Goal: Task Accomplishment & Management: Manage account settings

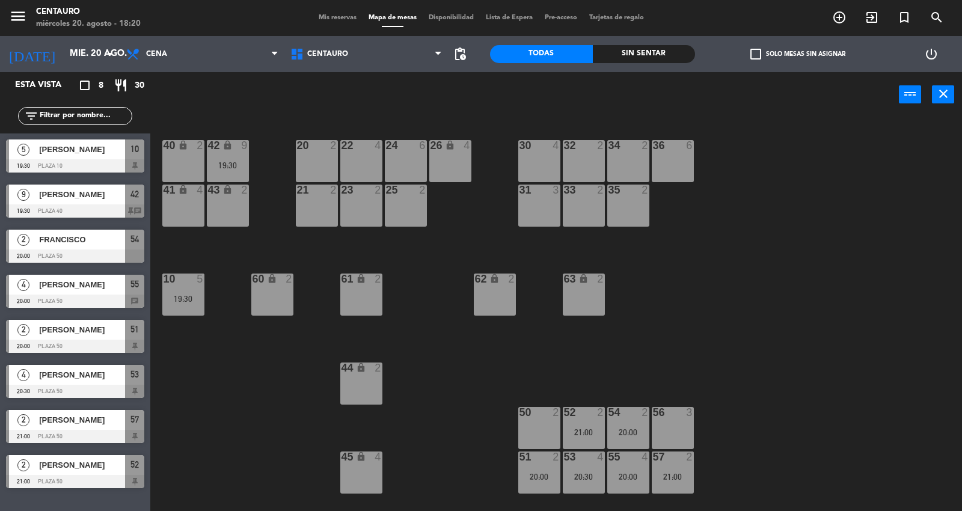
click at [348, 18] on span "Mis reservas" at bounding box center [338, 17] width 50 height 7
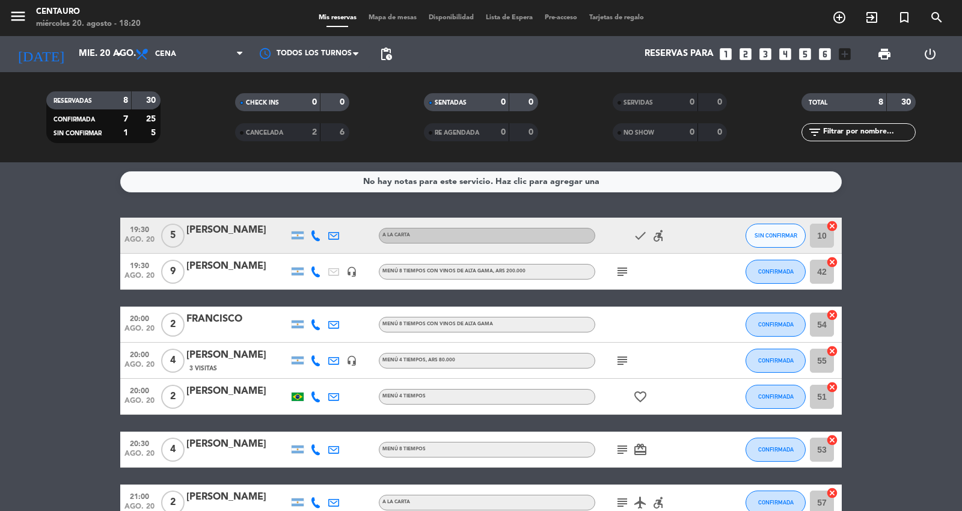
click at [617, 359] on icon "subject" at bounding box center [622, 361] width 14 height 14
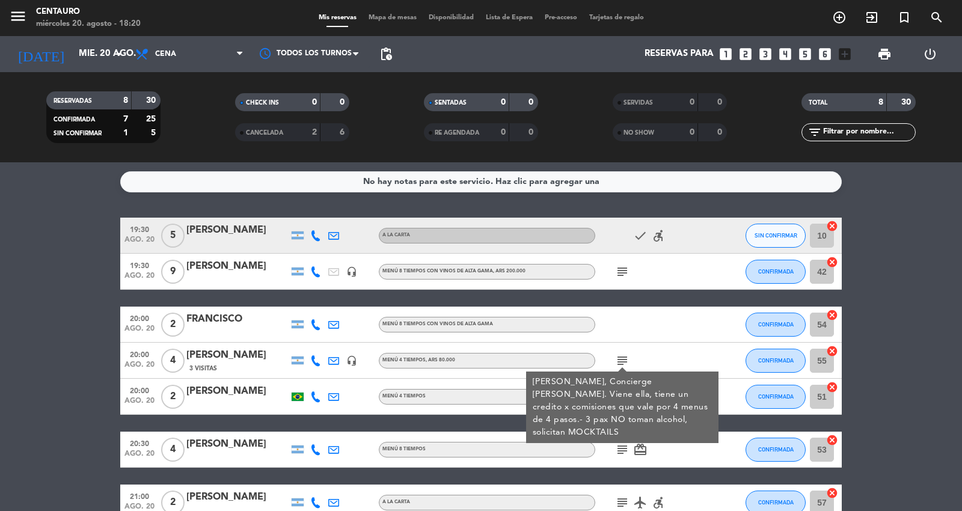
click at [617, 359] on icon "subject" at bounding box center [622, 361] width 14 height 14
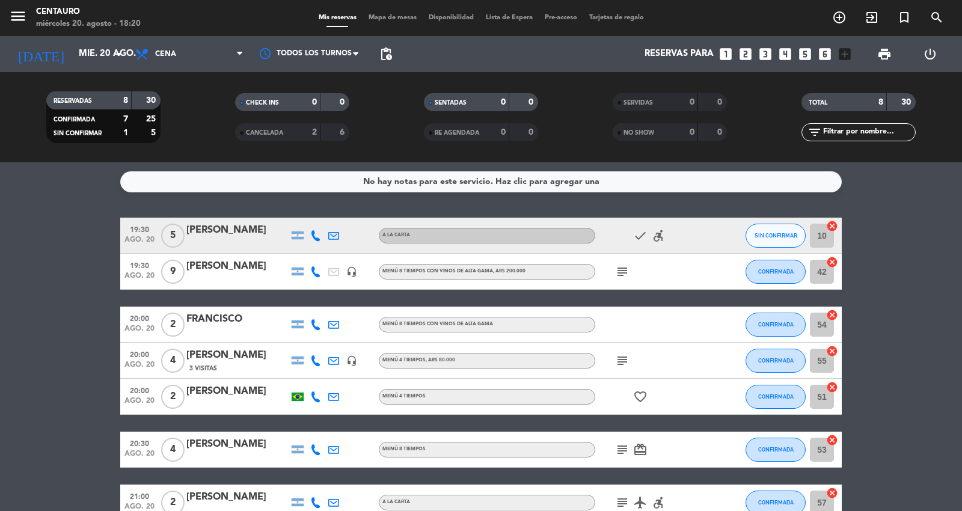
scroll to position [105, 0]
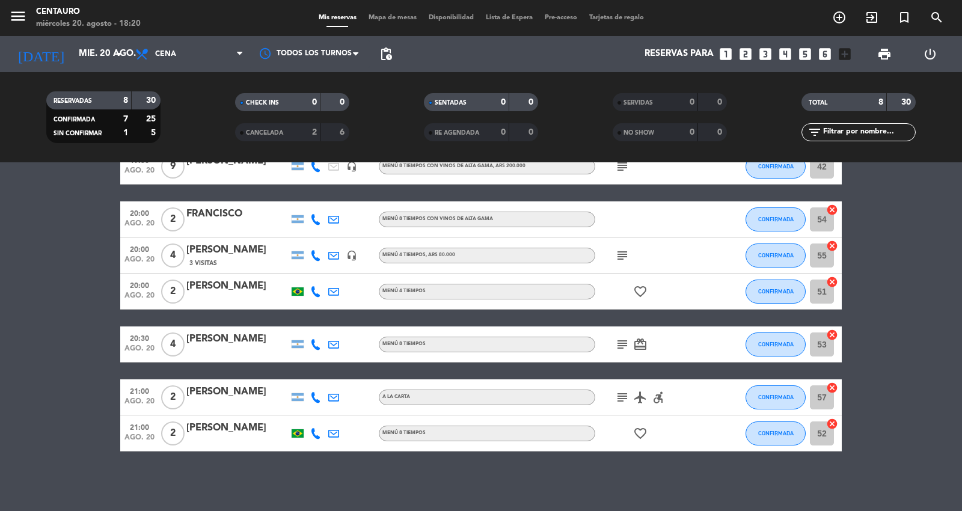
click at [623, 339] on icon "subject" at bounding box center [622, 344] width 14 height 14
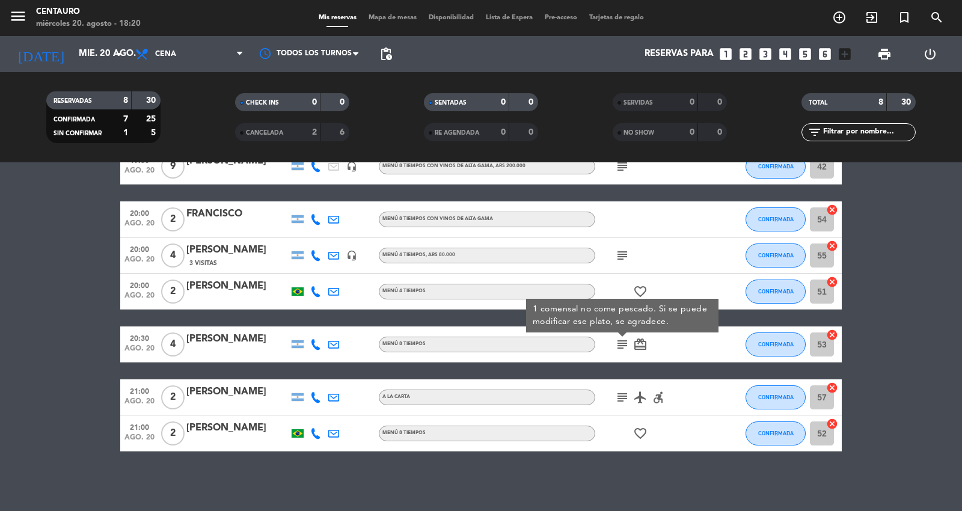
click at [623, 339] on icon "subject" at bounding box center [622, 344] width 14 height 14
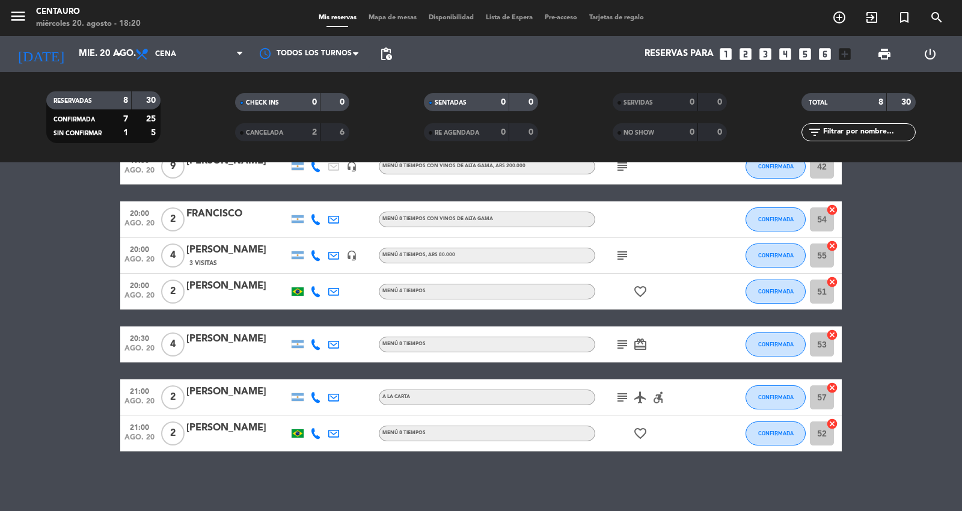
click at [623, 391] on icon "subject" at bounding box center [622, 397] width 14 height 14
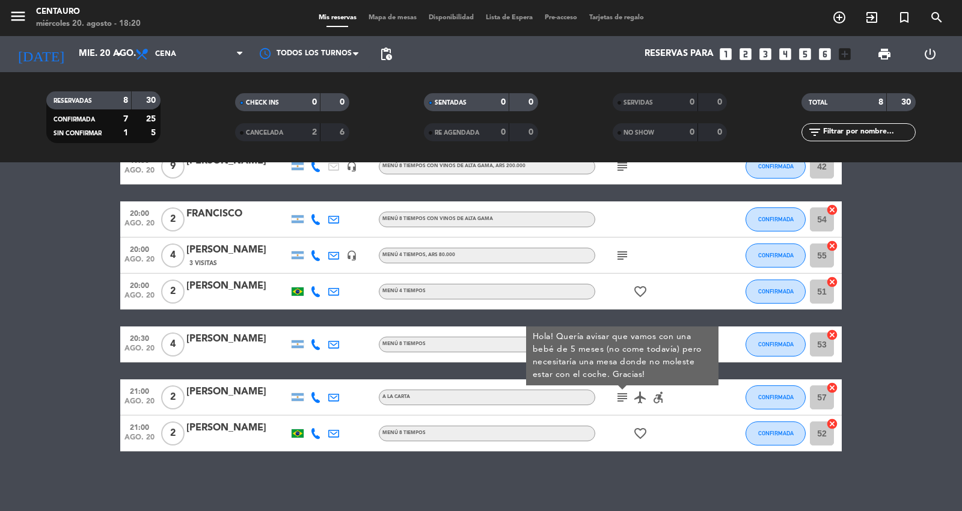
click at [626, 392] on icon "subject" at bounding box center [622, 397] width 14 height 14
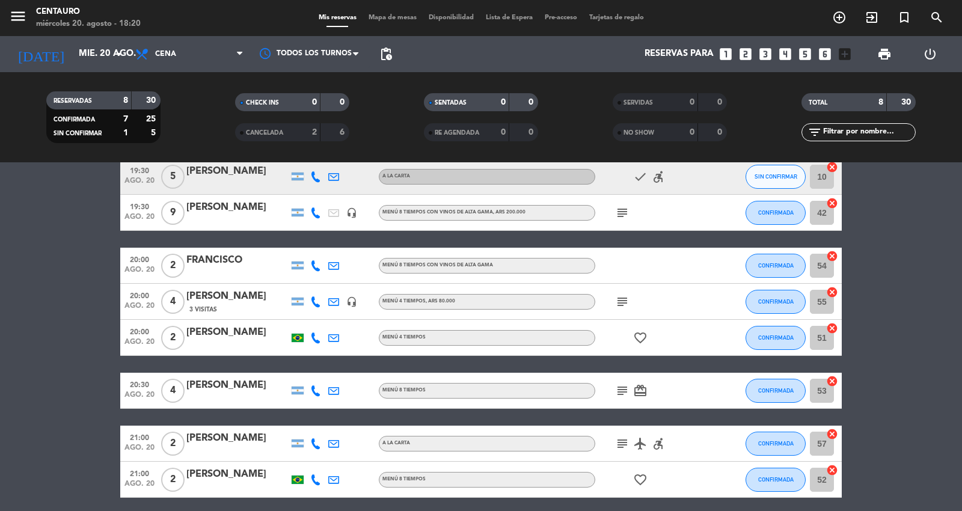
scroll to position [38, 0]
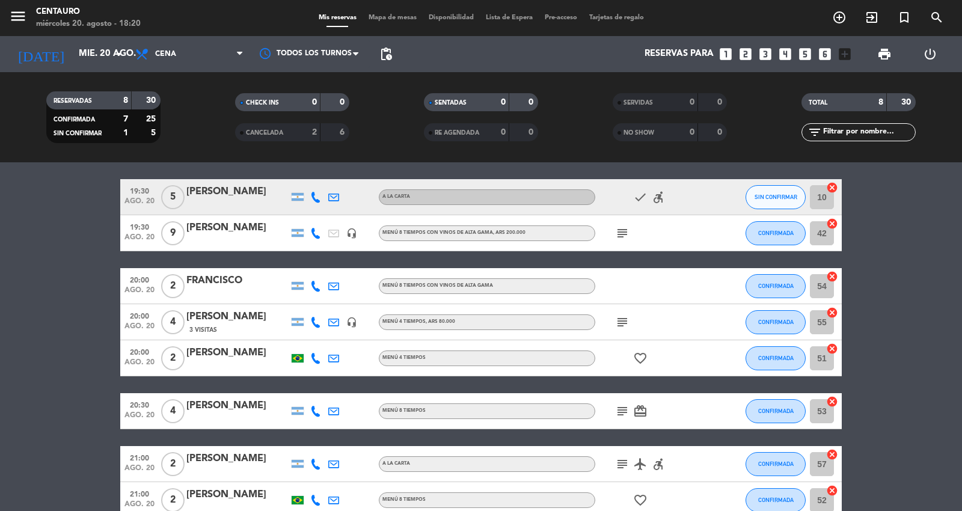
click at [621, 241] on div "subject" at bounding box center [649, 232] width 108 height 35
click at [621, 235] on icon "subject" at bounding box center [622, 233] width 14 height 14
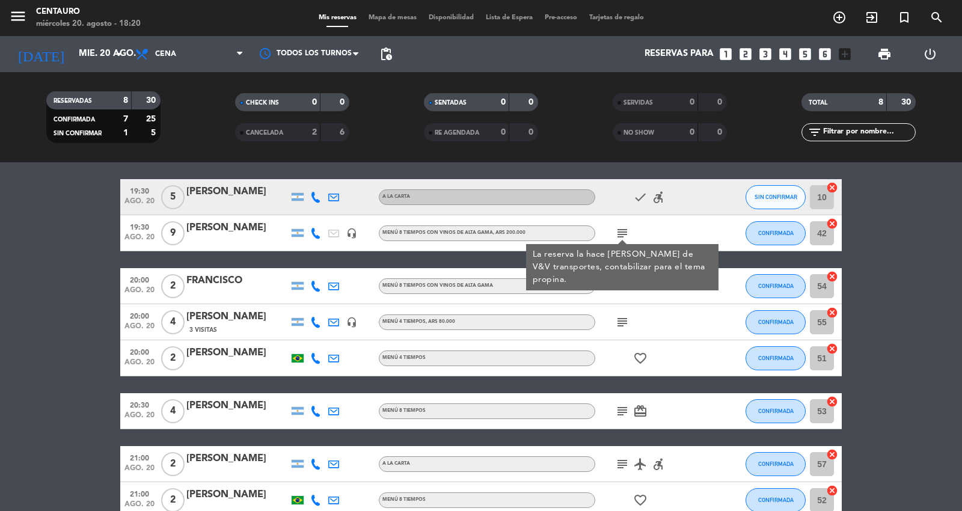
click at [623, 229] on icon "subject" at bounding box center [622, 233] width 14 height 14
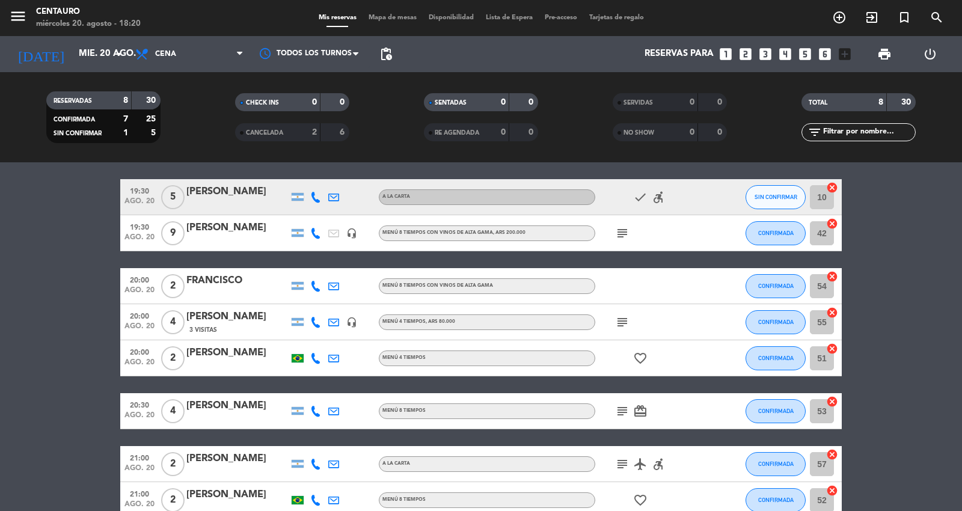
click at [633, 359] on icon "favorite_border" at bounding box center [640, 358] width 14 height 14
click at [644, 353] on icon "favorite_border" at bounding box center [640, 358] width 14 height 14
click at [621, 408] on icon "subject" at bounding box center [622, 411] width 14 height 14
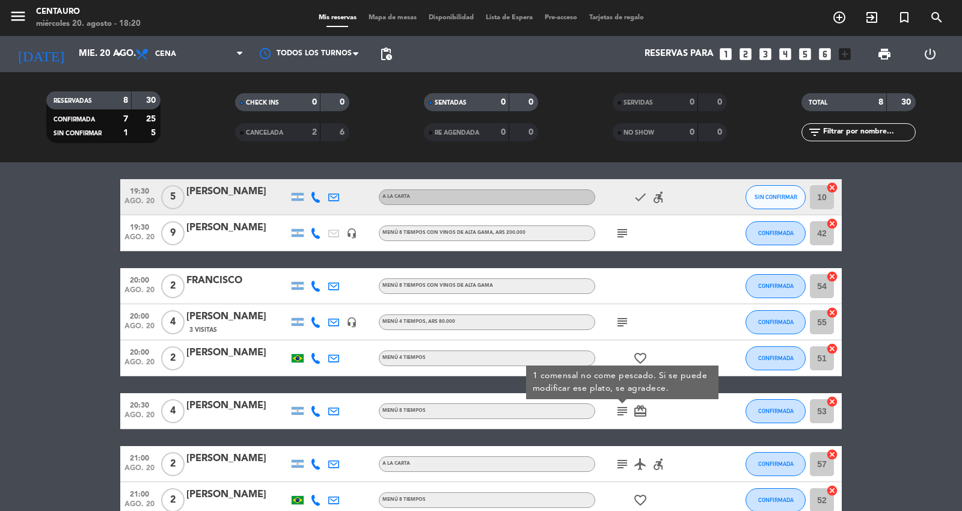
click at [621, 408] on icon "subject" at bounding box center [622, 411] width 14 height 14
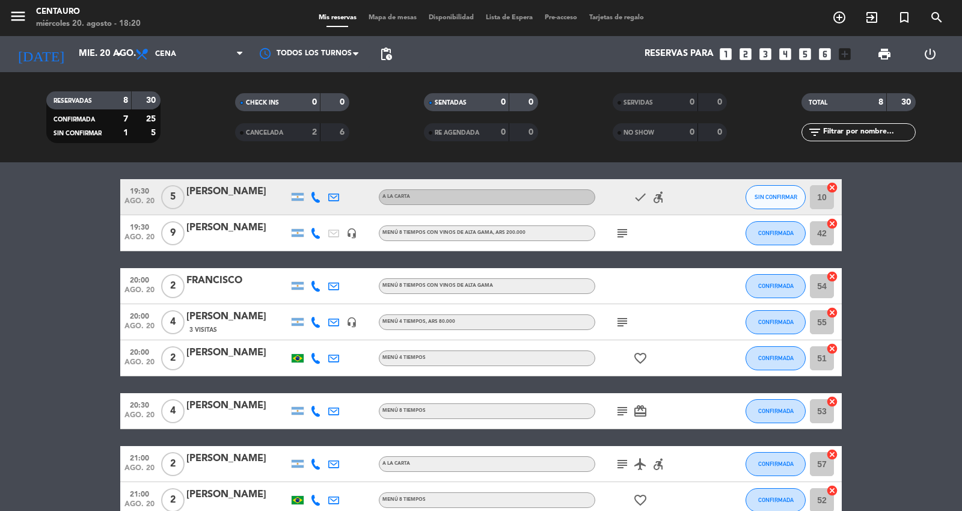
click at [621, 408] on icon "subject" at bounding box center [622, 411] width 14 height 14
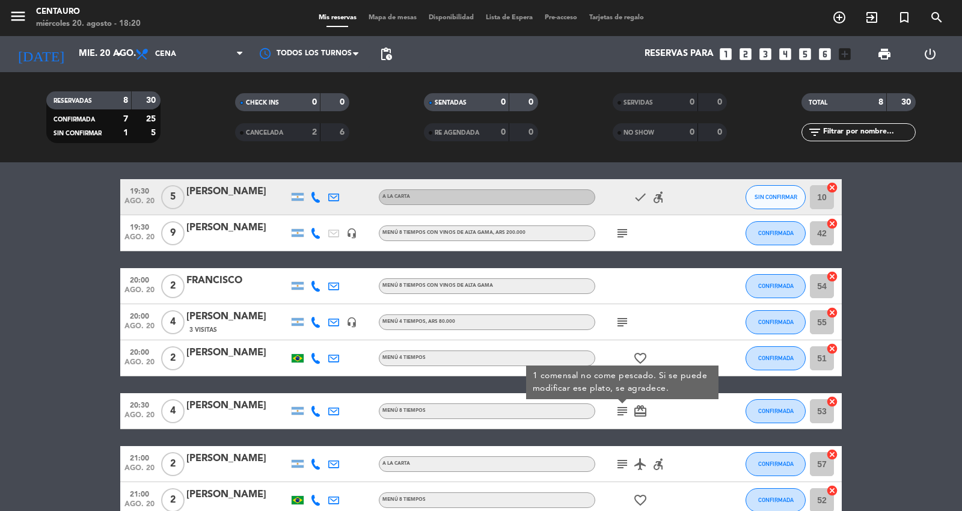
click at [621, 408] on icon "subject" at bounding box center [622, 411] width 14 height 14
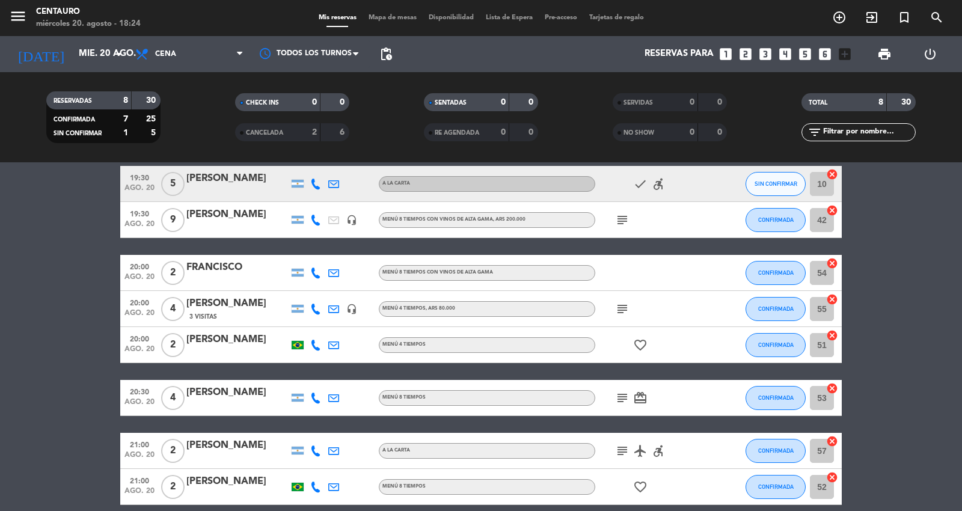
scroll to position [67, 0]
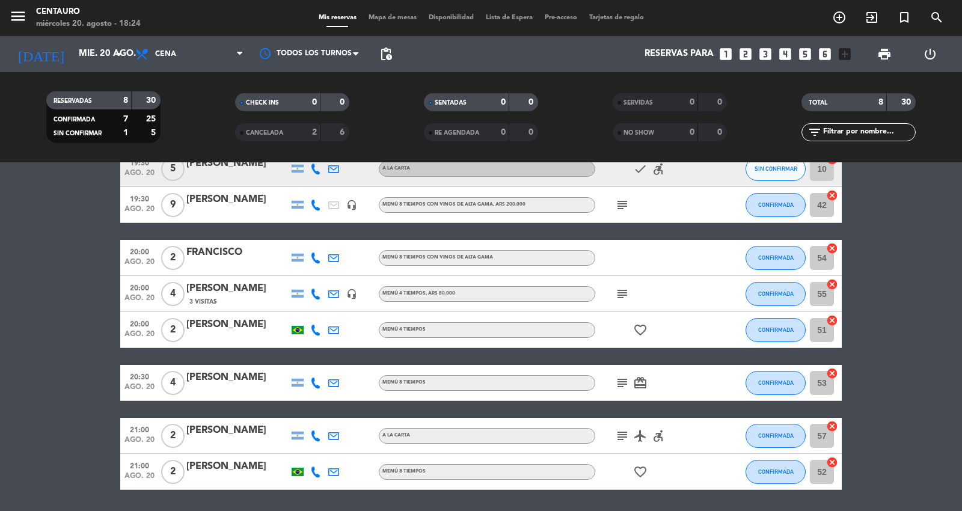
click at [618, 381] on icon "subject" at bounding box center [622, 383] width 14 height 14
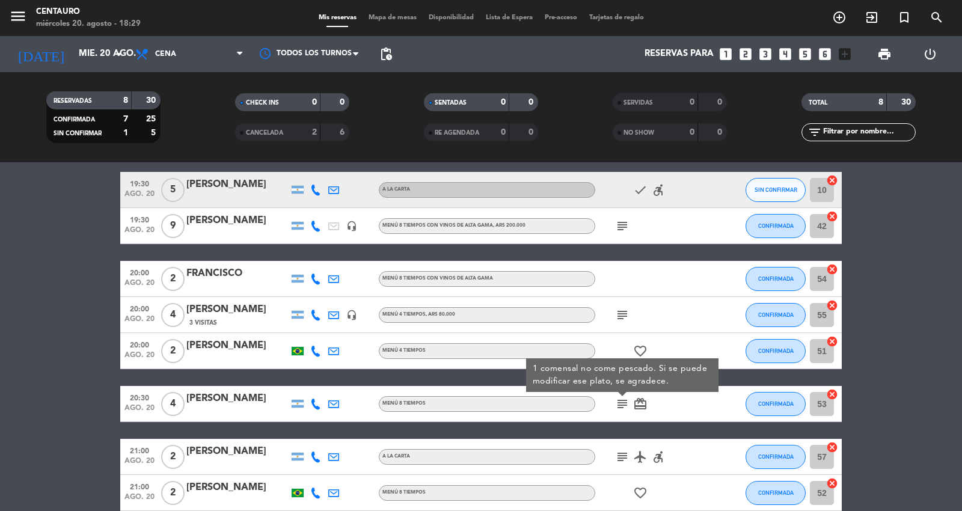
scroll to position [105, 0]
